Goal: Transaction & Acquisition: Purchase product/service

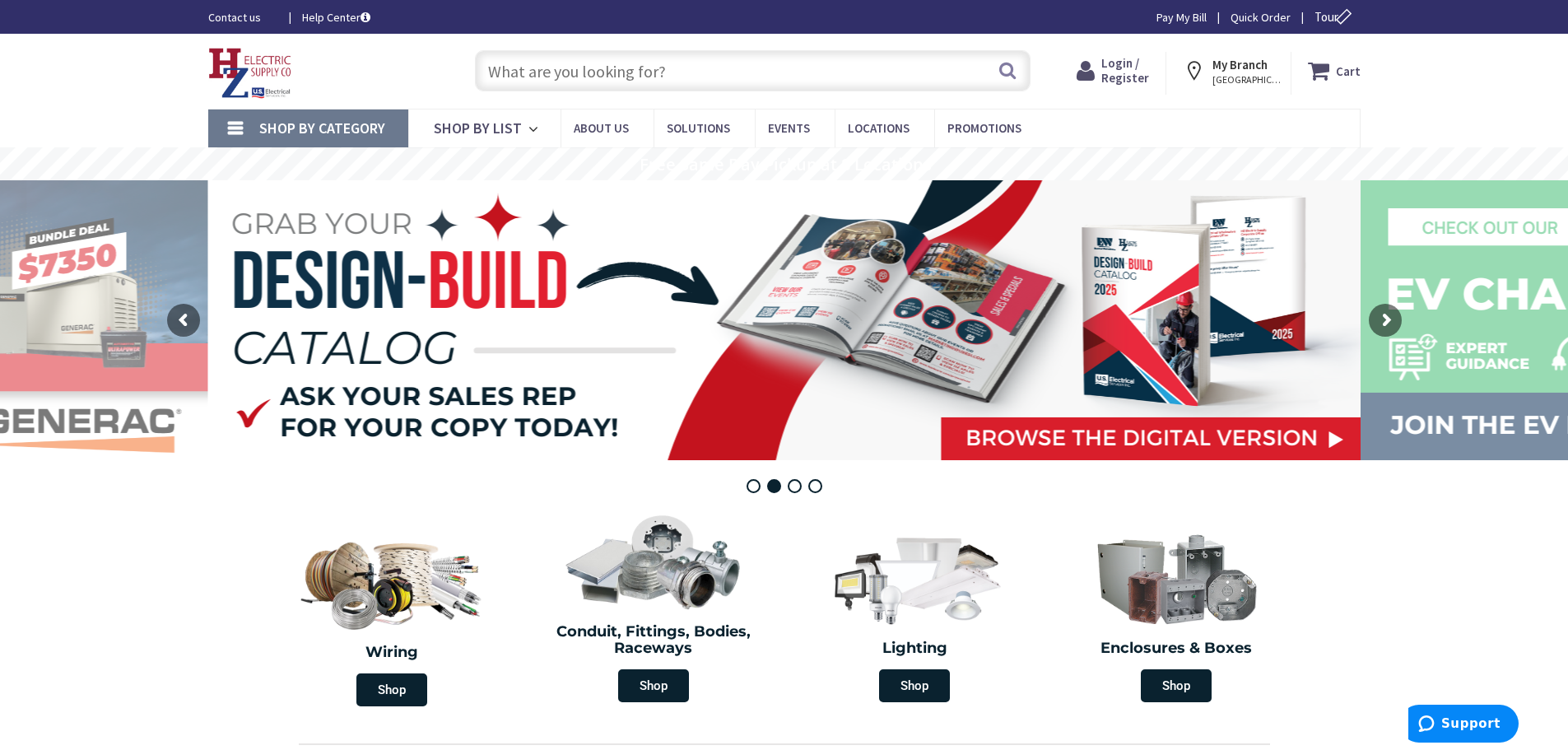
click at [508, 75] on input "text" at bounding box center [753, 71] width 556 height 41
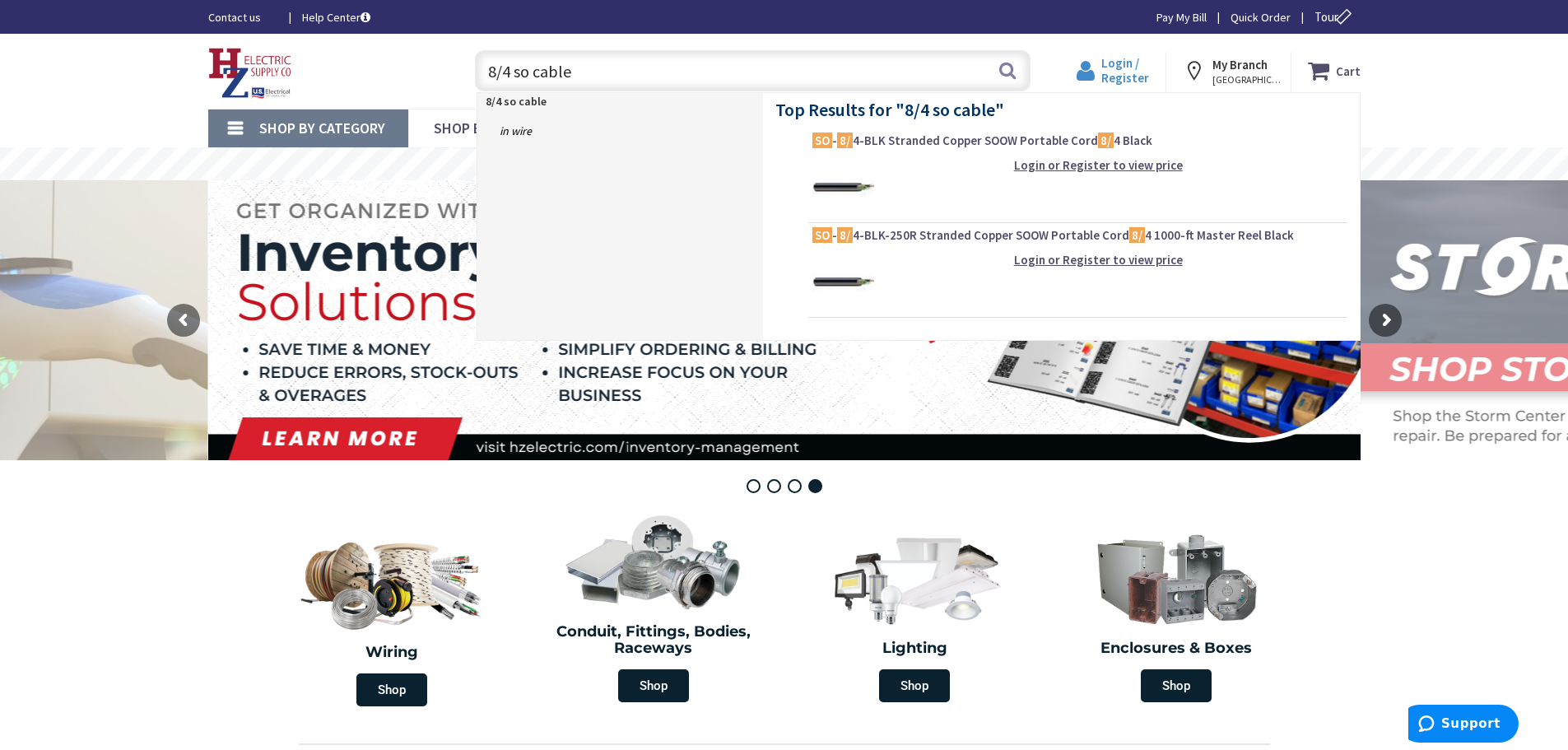
type input "8/4 so cable"
click at [1125, 70] on span "Login / Register" at bounding box center [1125, 70] width 48 height 31
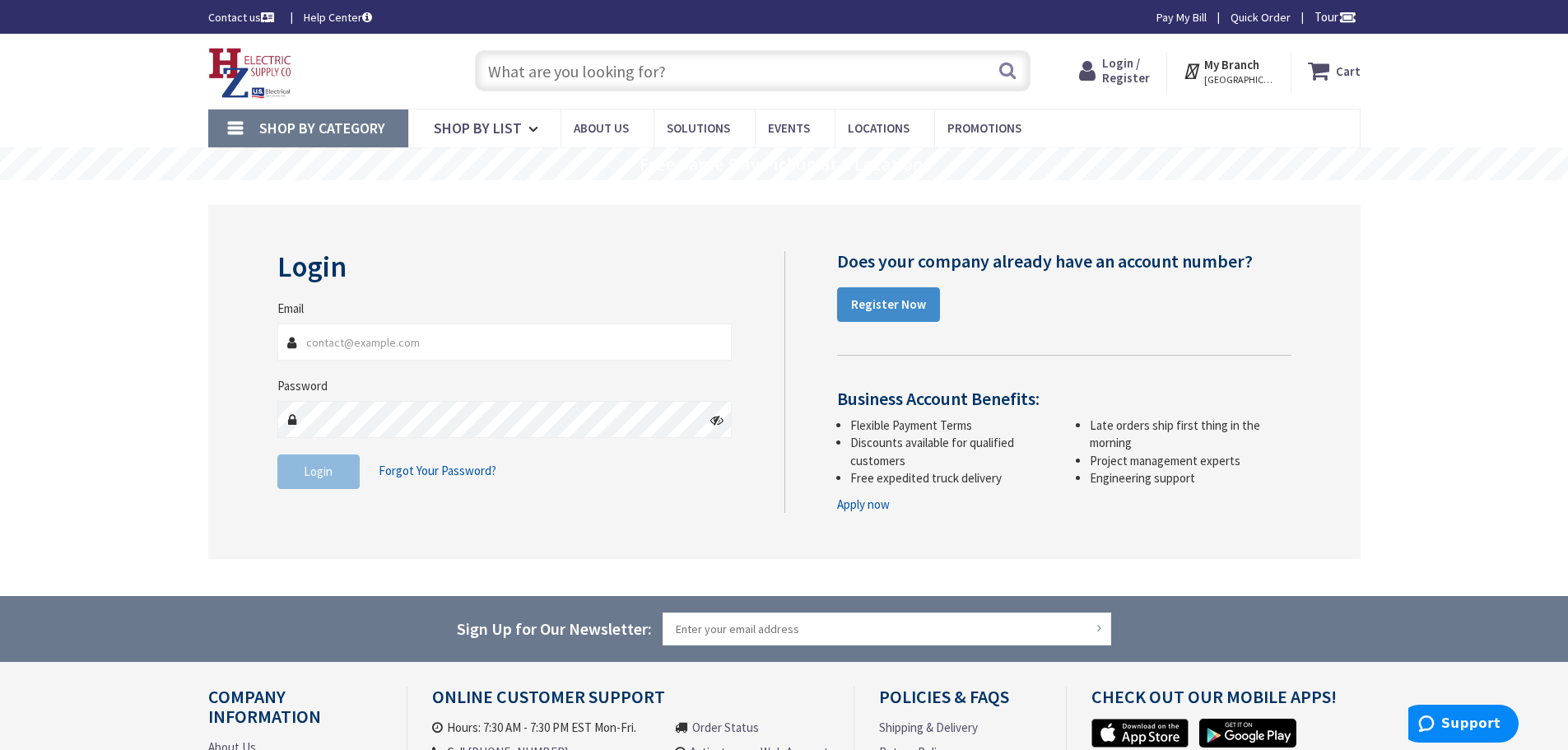
type input "btownelectric413@gmail.com"
click at [315, 471] on span "Login" at bounding box center [318, 471] width 29 height 16
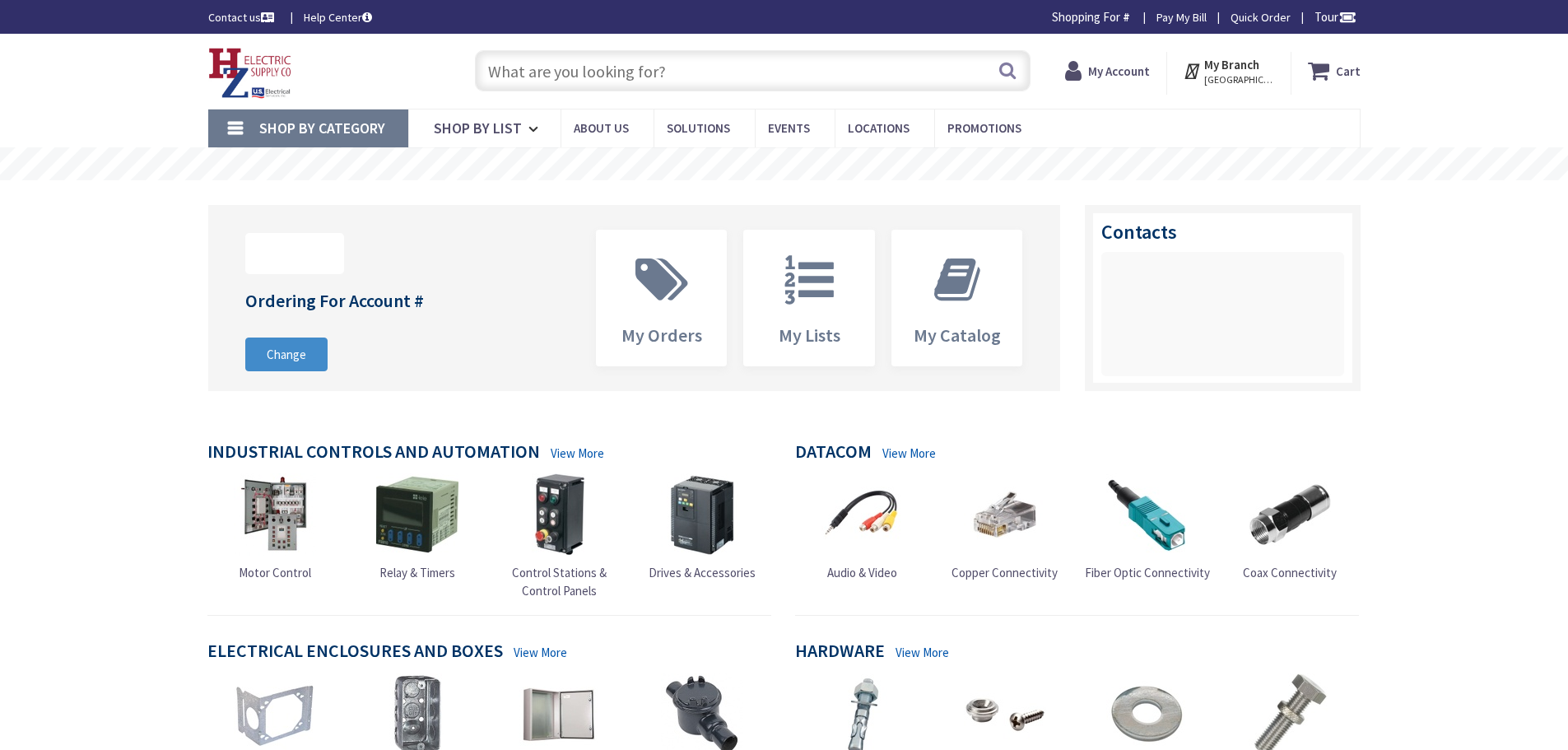
click at [493, 69] on input "text" at bounding box center [753, 71] width 556 height 41
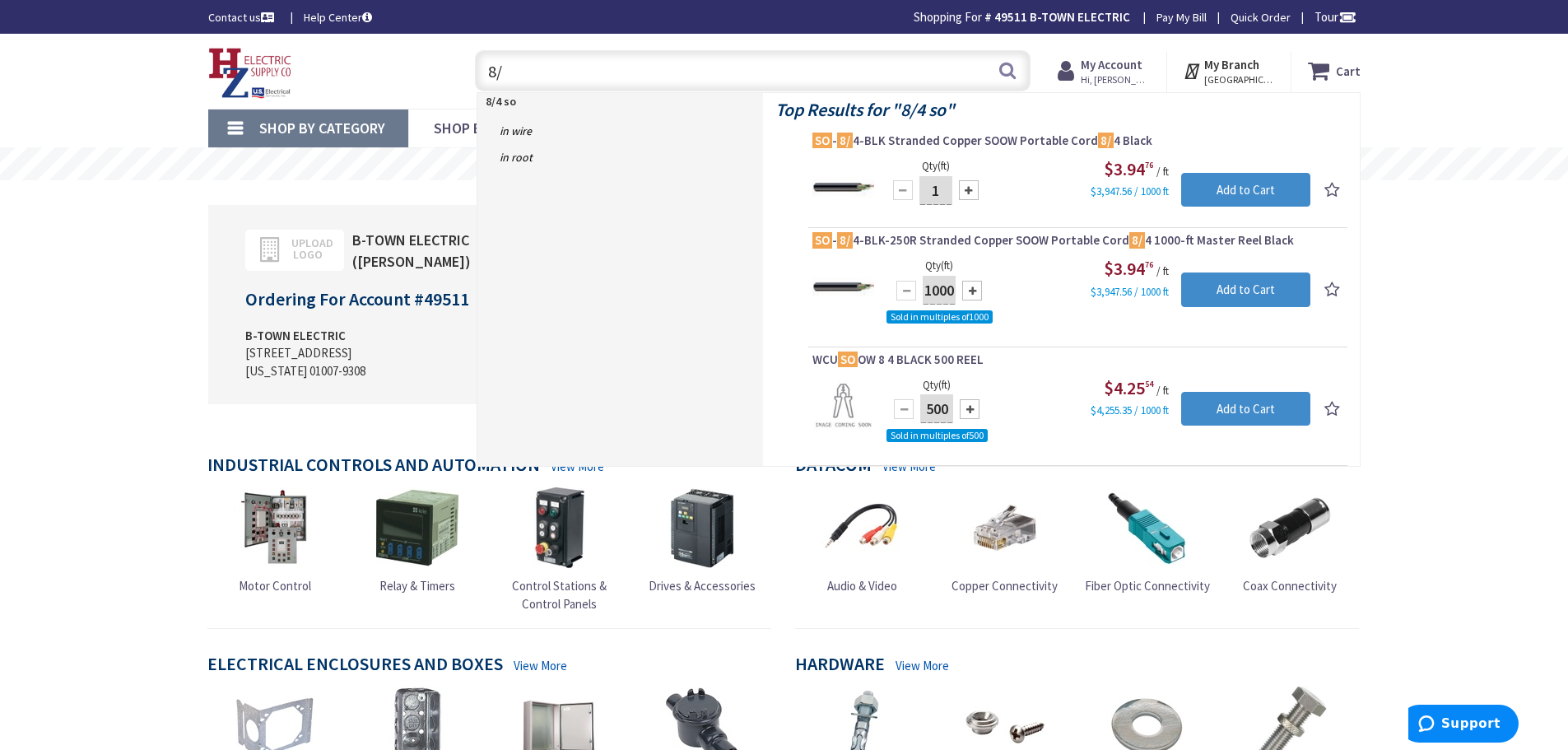
type input "8"
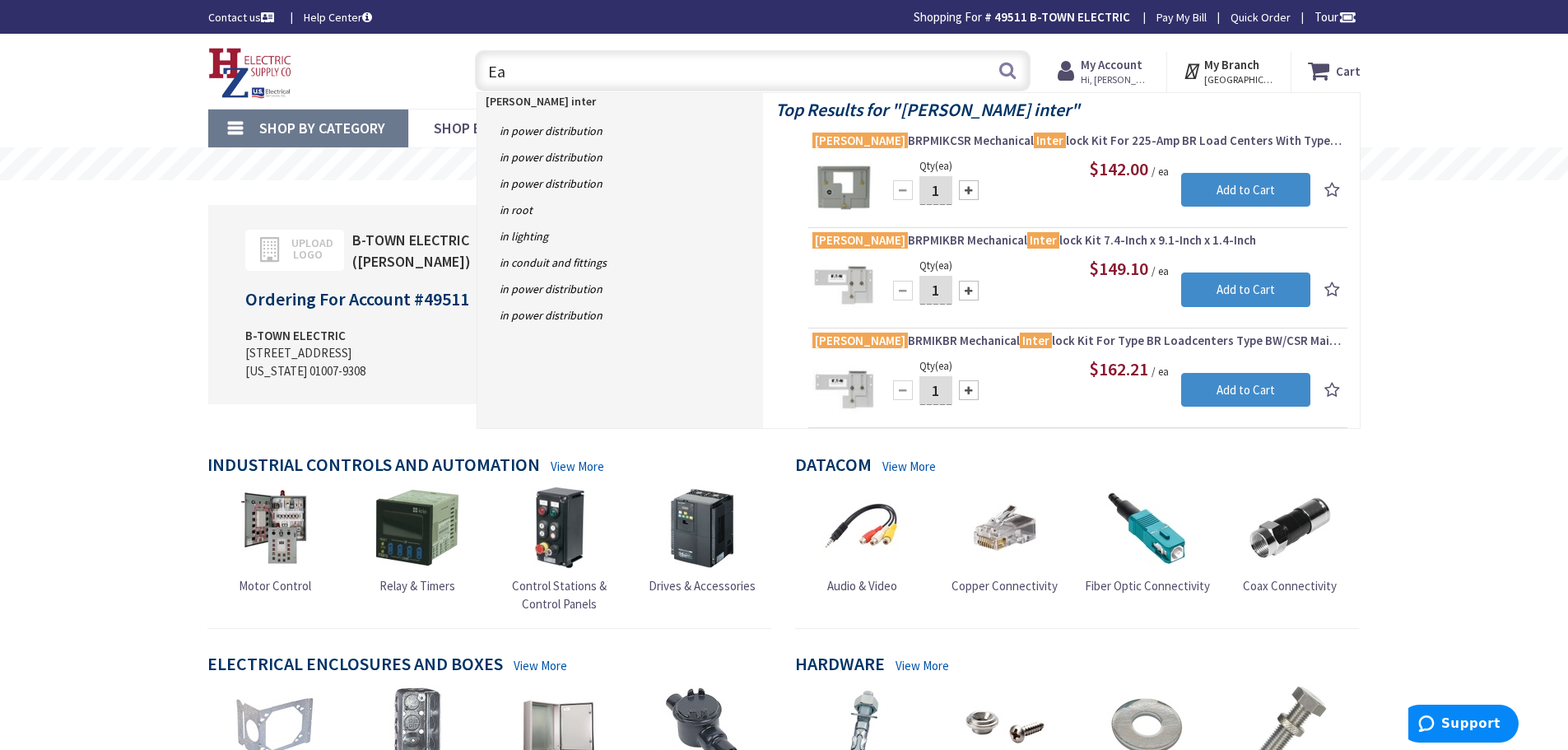
type input "E"
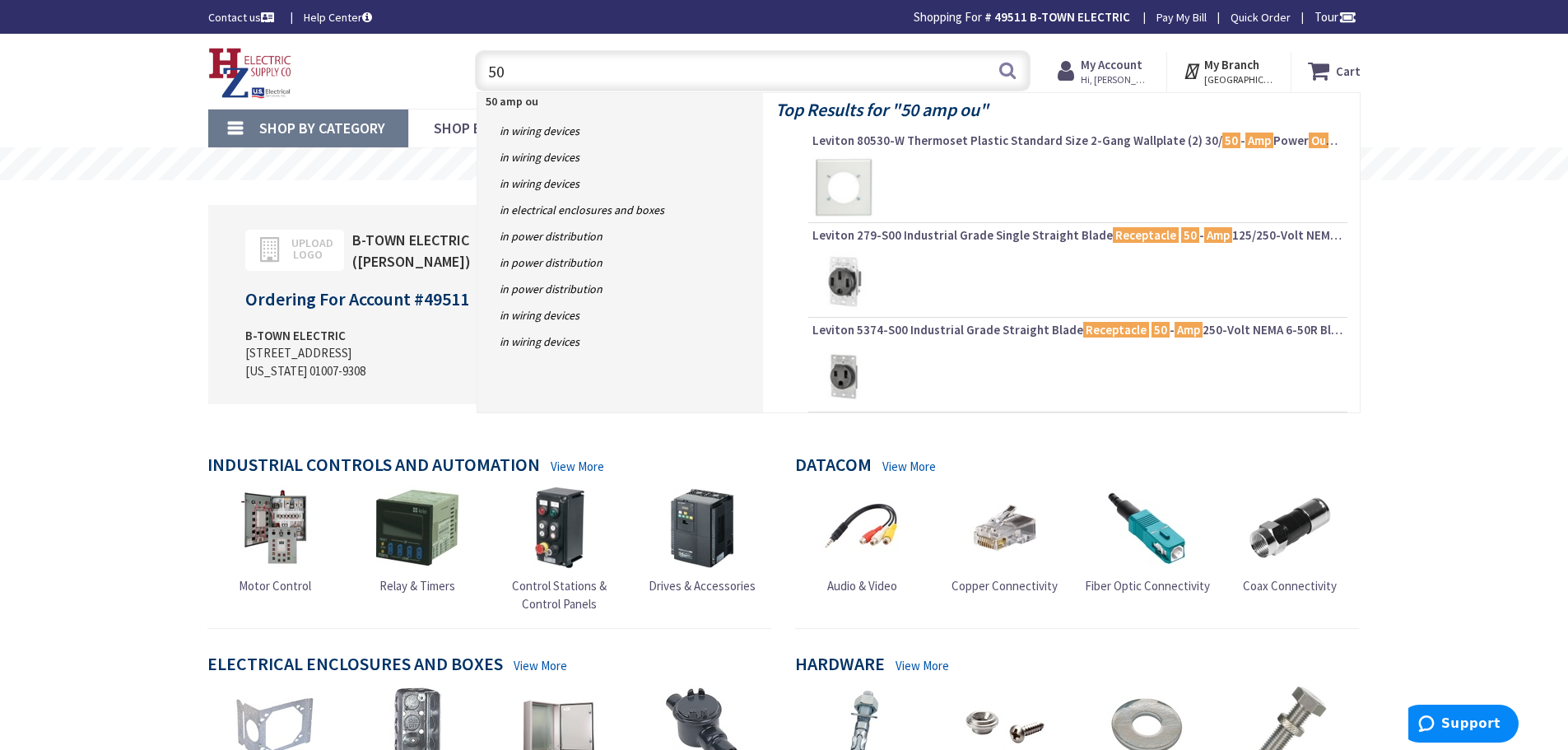
type input "5"
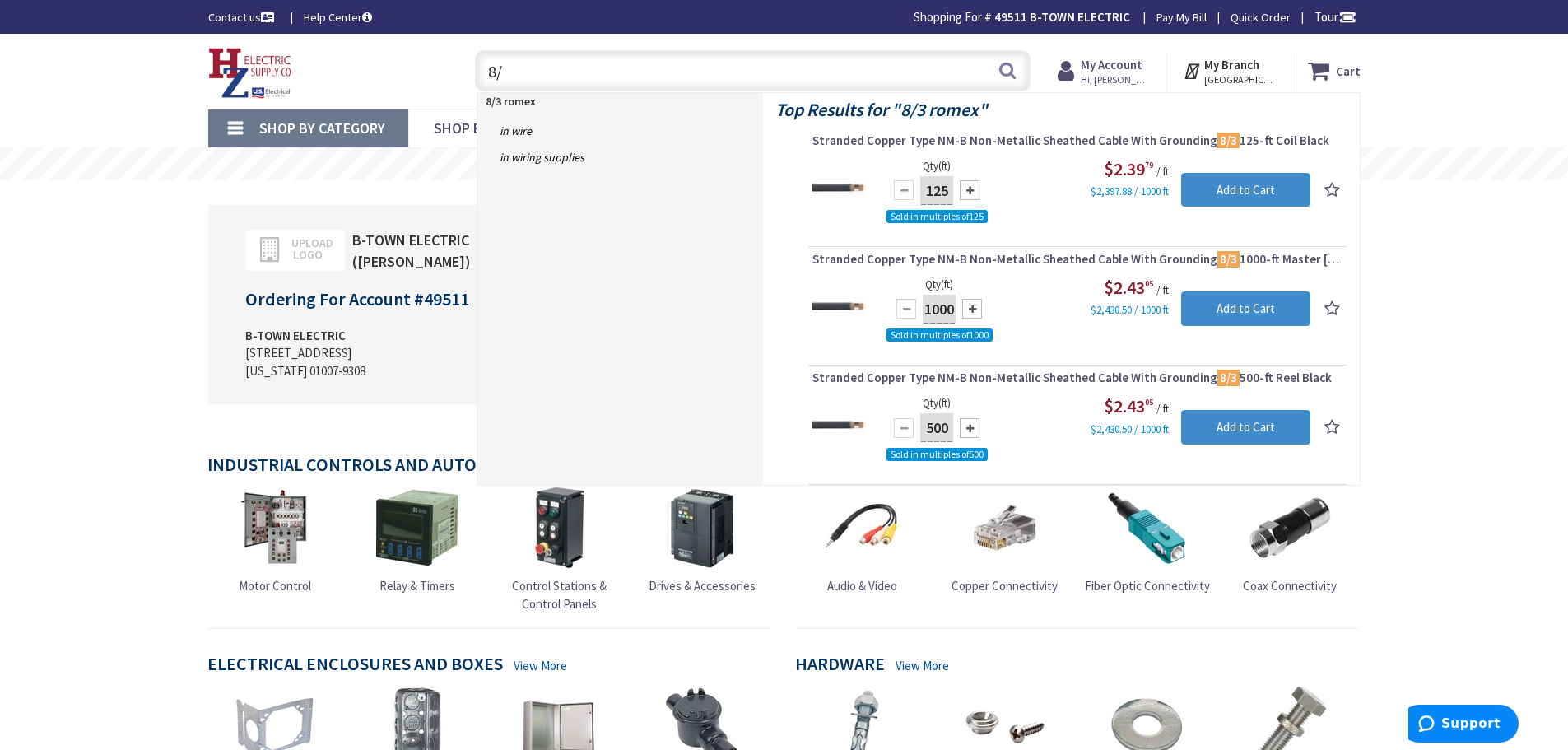
type input "8"
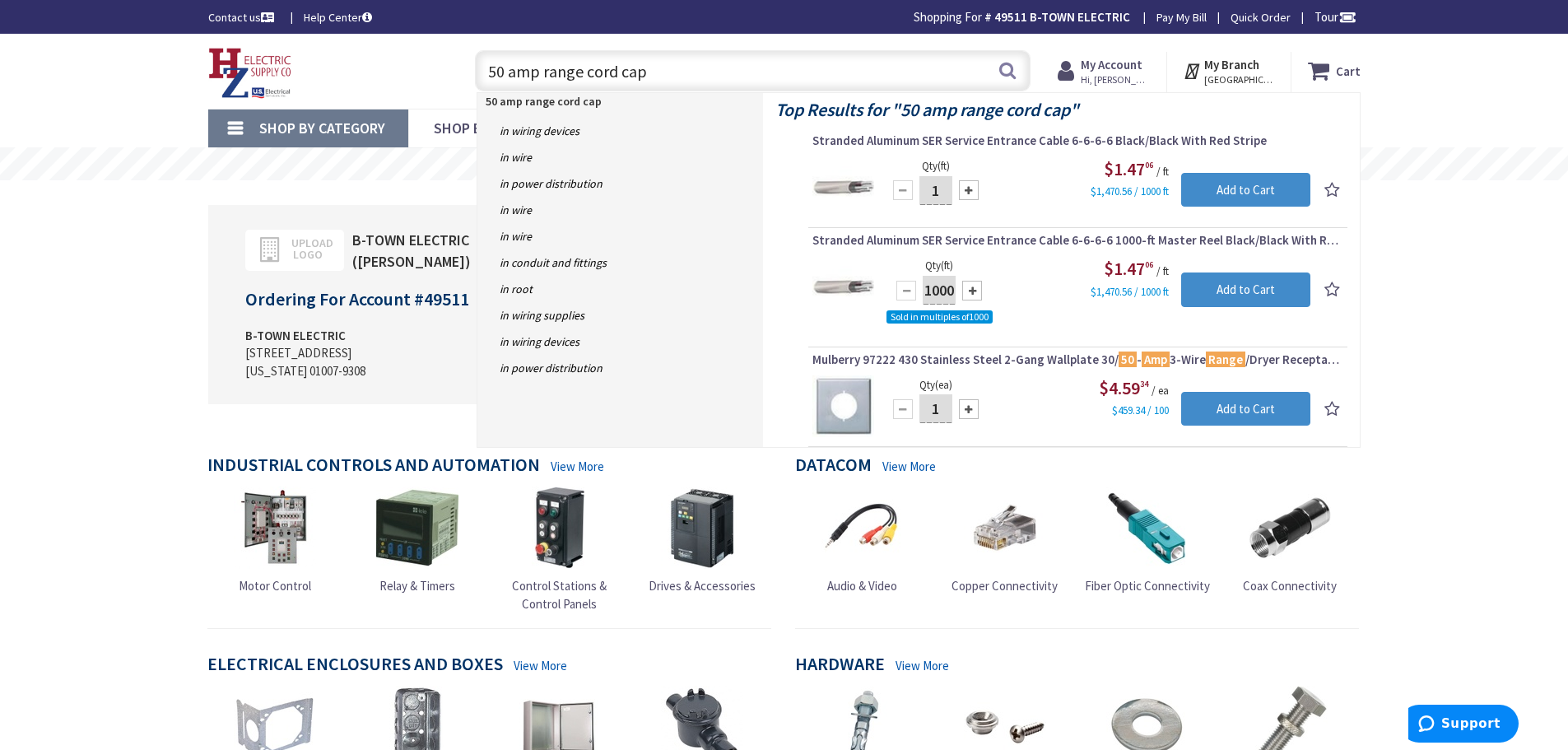
click at [543, 75] on input "50 amp range cord cap" at bounding box center [753, 71] width 556 height 41
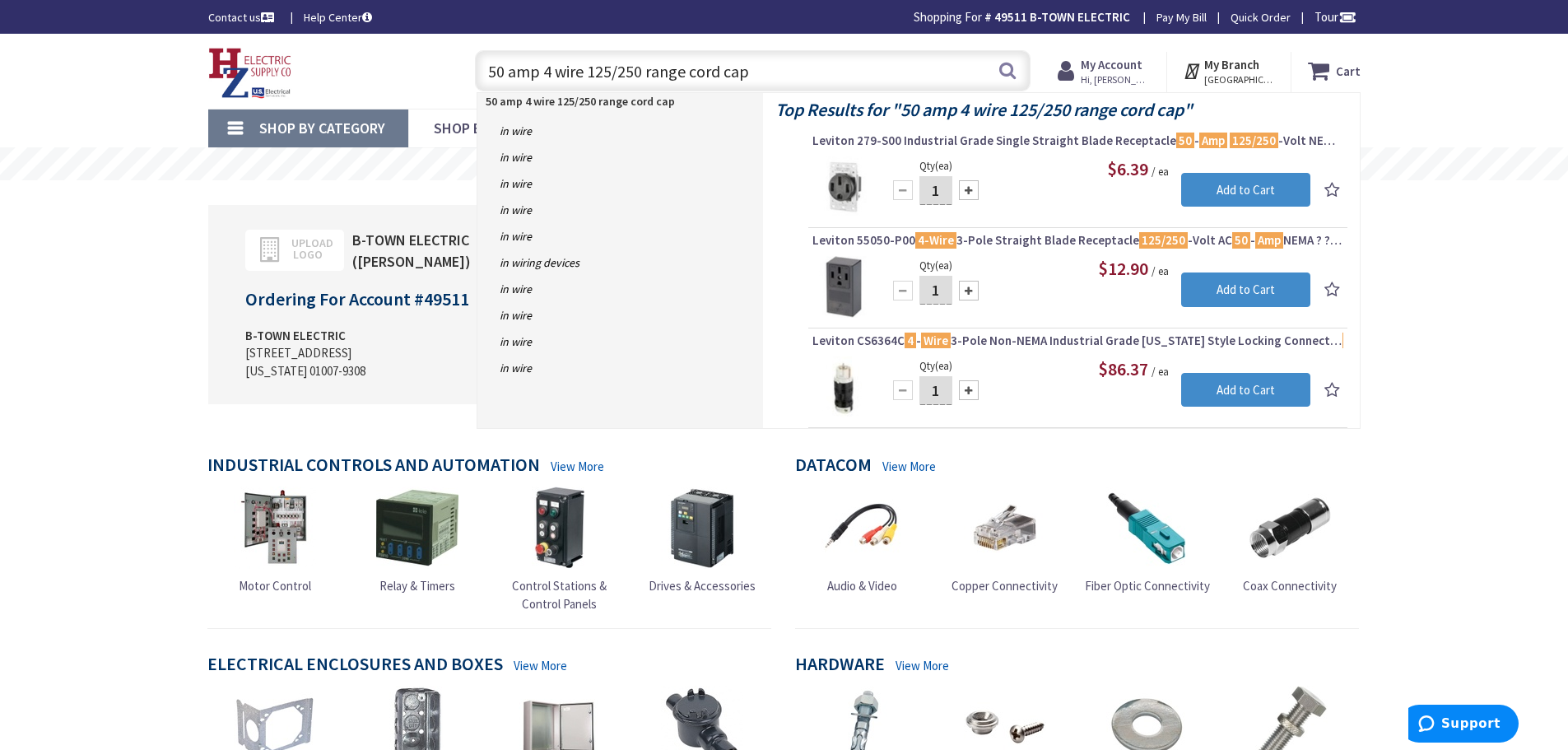
drag, startPoint x: 683, startPoint y: 69, endPoint x: 729, endPoint y: 86, distance: 49.0
click at [685, 70] on input "50 amp 4 wire 125/250 range cord cap" at bounding box center [753, 71] width 556 height 41
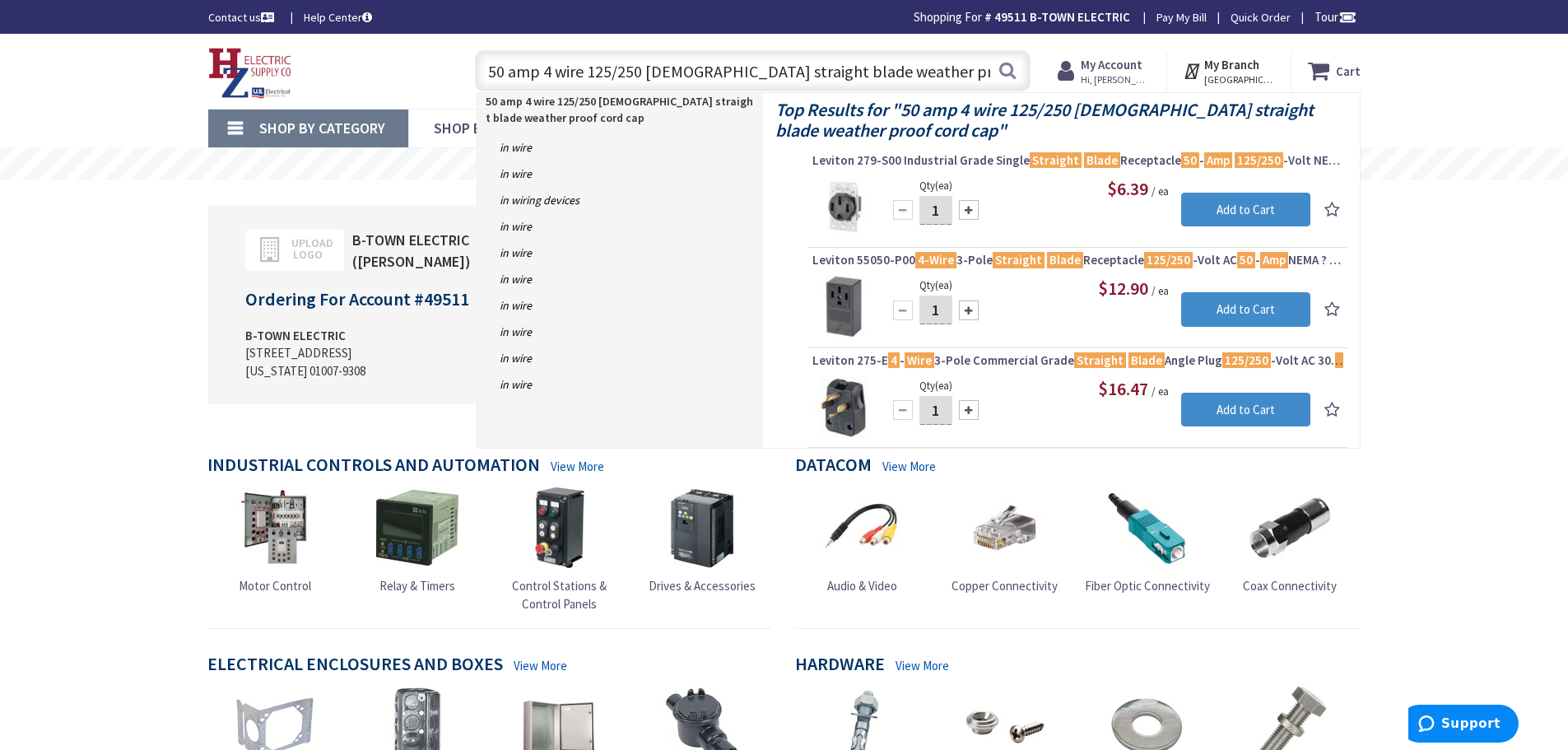
click at [644, 71] on input "50 amp 4 wire 125/250 male straight blade weather proof cord cap" at bounding box center [753, 71] width 556 height 41
click at [748, 74] on input "50 amp 4 wire 125/250 female straight blade weather proof cord cap" at bounding box center [753, 71] width 556 height 41
click at [784, 74] on input "50 amp 4 wire 125/250 female straight blade weather proof cord cap" at bounding box center [753, 71] width 556 height 41
drag, startPoint x: 788, startPoint y: 64, endPoint x: 796, endPoint y: 78, distance: 16.1
click at [788, 66] on input "50 amp 4 wire 125/250 female straight blade weather proof cord cap" at bounding box center [753, 71] width 556 height 41
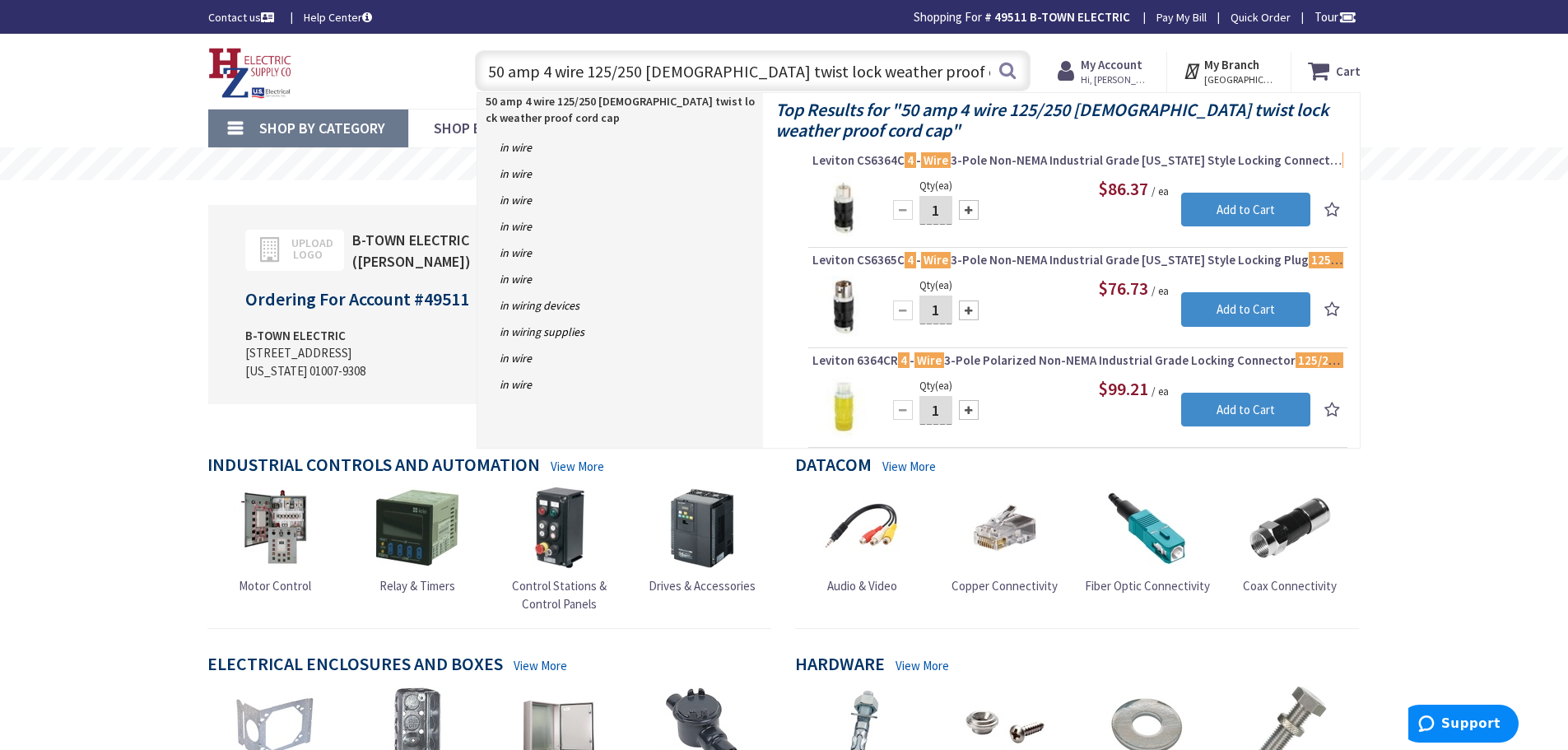
click at [950, 68] on input "50 amp 4 wire 125/250 female twist lock weather proof cord cap" at bounding box center [753, 71] width 556 height 41
type input "5"
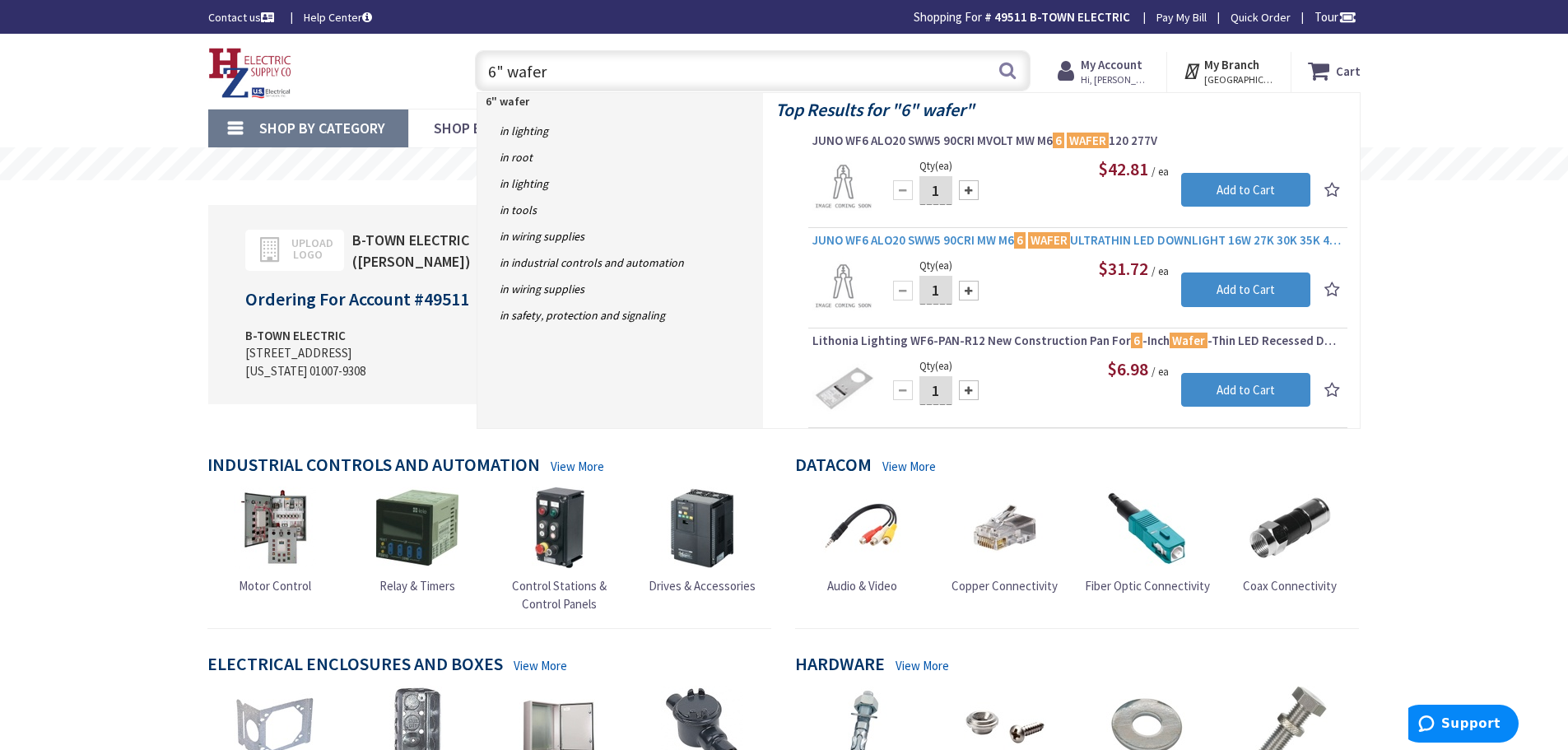
type input "6" wafer"
click at [1046, 239] on mark "WAFER" at bounding box center [1049, 239] width 42 height 21
